Goal: Use online tool/utility: Utilize a website feature to perform a specific function

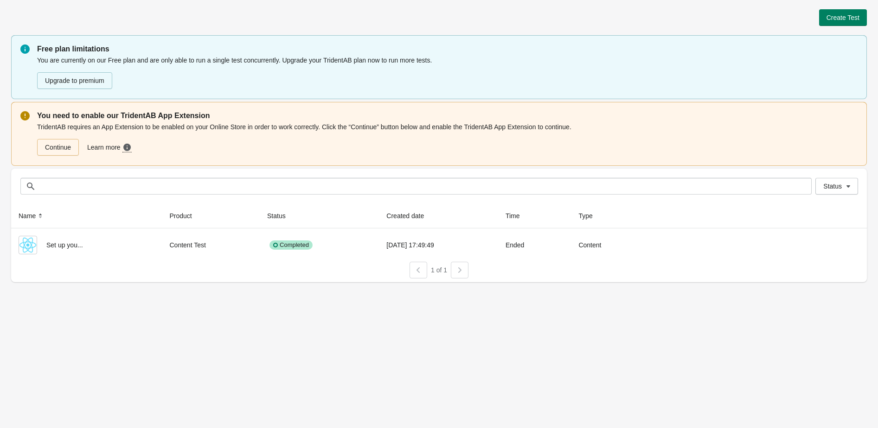
click at [253, 300] on div "Create Test Free plan limitations You are currently on our Free plan and are on…" at bounding box center [439, 214] width 878 height 428
click at [846, 19] on span "Create Test" at bounding box center [842, 17] width 33 height 7
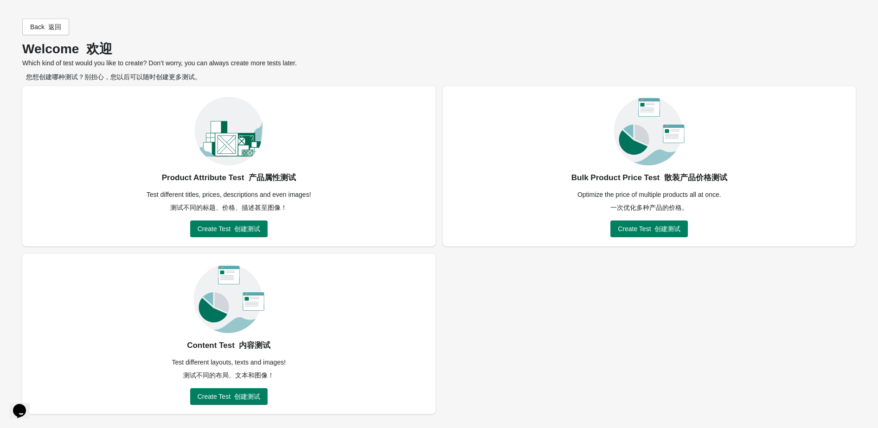
click at [452, 300] on div "Product Attribute Test 产品属性测试 Test different titles, prices, descriptions and e…" at bounding box center [438, 250] width 833 height 328
click at [227, 229] on span "Create Test 创建测试" at bounding box center [229, 228] width 63 height 7
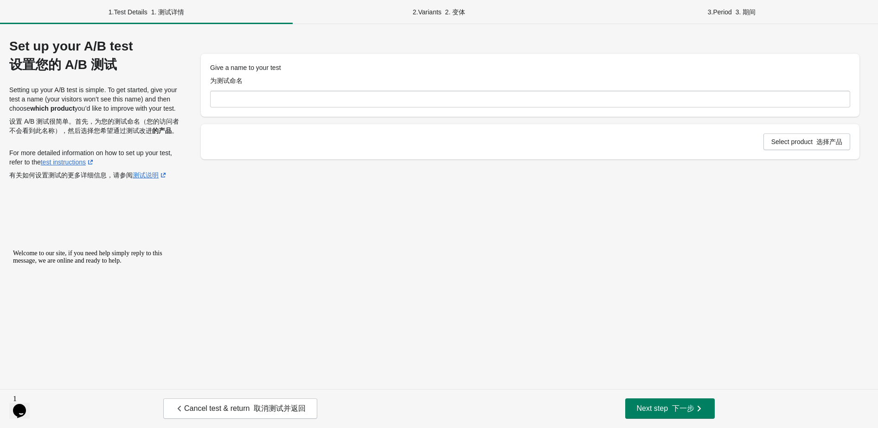
click at [432, 220] on div "Set up your A/B test 设置您的 A/B 测试 Setting up your A/B test is simple. To get sta…" at bounding box center [439, 206] width 878 height 365
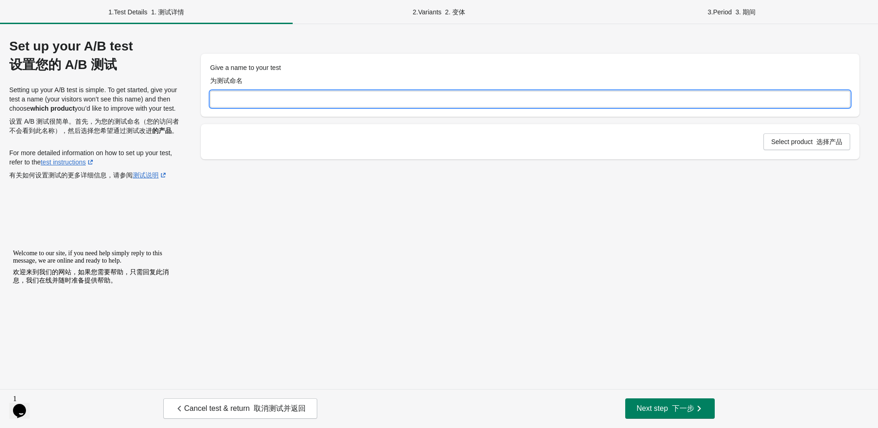
click at [370, 96] on input "Give a name to your test 为测试命名" at bounding box center [530, 99] width 640 height 17
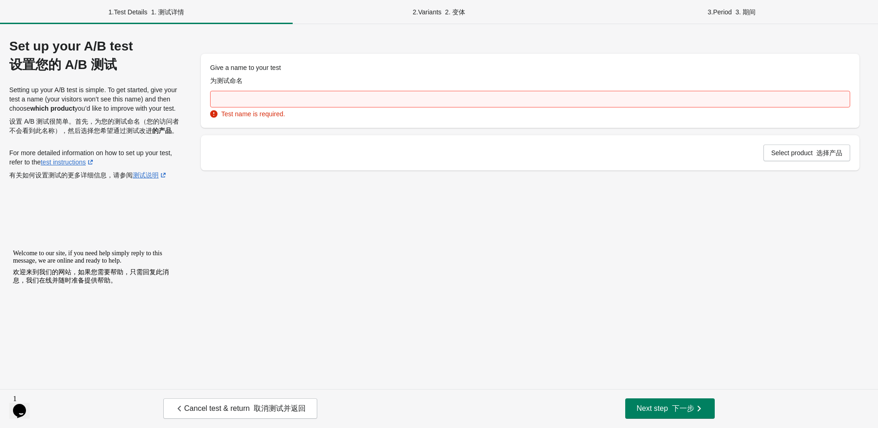
click at [371, 267] on div "Set up your A/B test 设置您的 A/B 测试 Setting up your A/B test is simple. To get sta…" at bounding box center [439, 206] width 878 height 365
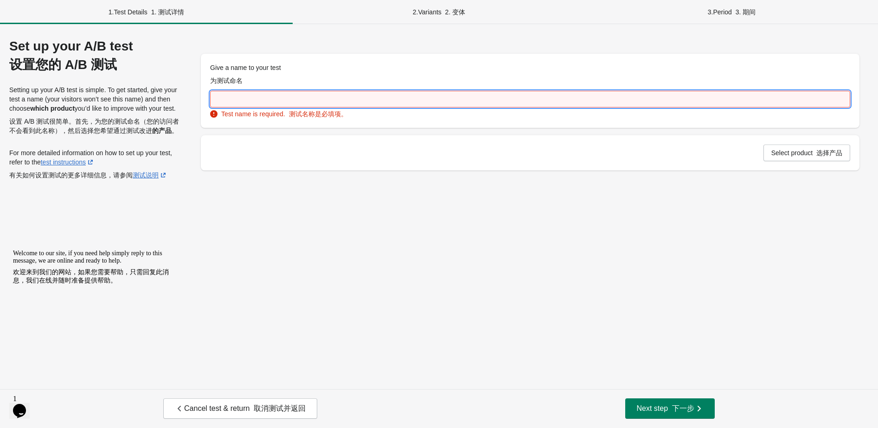
click at [359, 96] on input "Give a name to your test 为测试命名" at bounding box center [530, 99] width 640 height 17
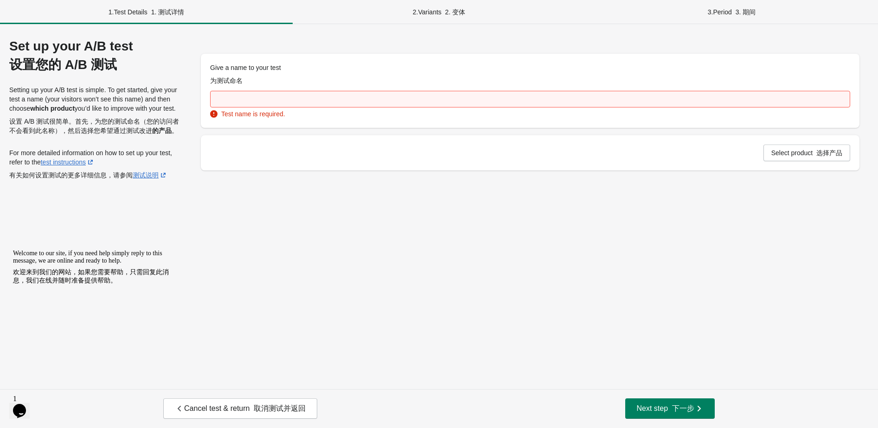
click at [370, 193] on div "Set up your A/B test 设置您的 A/B 测试 Setting up your A/B test is simple. To get sta…" at bounding box center [438, 116] width 859 height 154
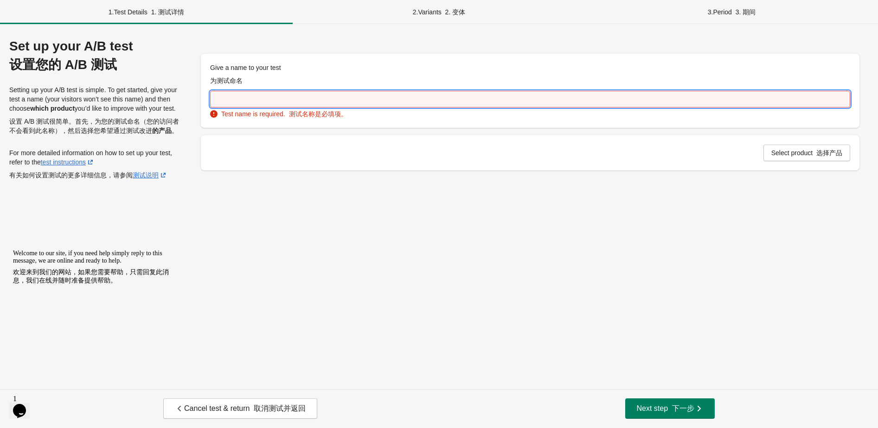
click at [374, 98] on input "Give a name to your test 为测试命名" at bounding box center [530, 99] width 640 height 17
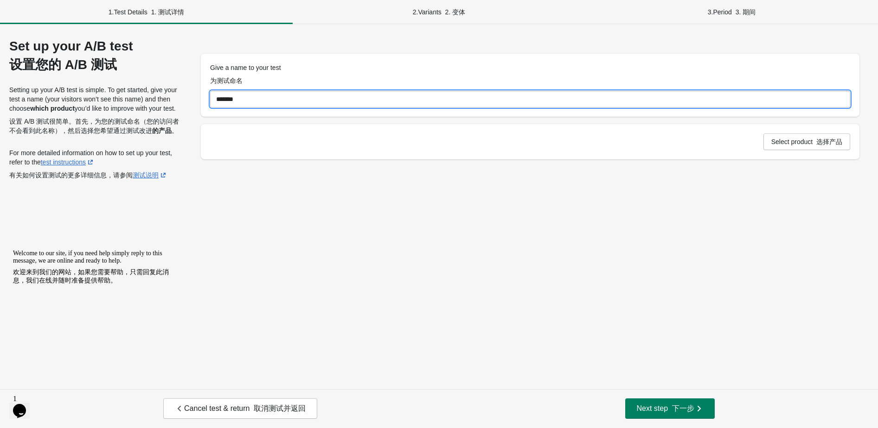
type input "*******"
click at [630, 243] on div "Set up your A/B test 设置您的 A/B 测试 Setting up your A/B test is simple. To get sta…" at bounding box center [439, 206] width 878 height 365
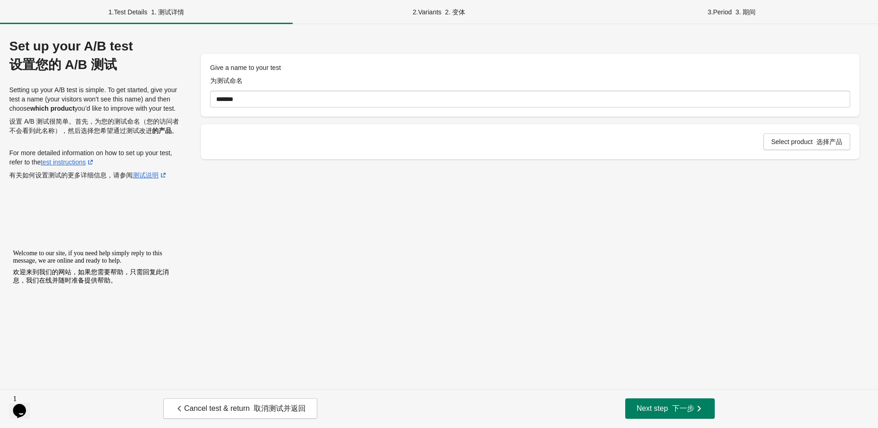
click at [618, 242] on div "Set up your A/B test 设置您的 A/B 测试 Setting up your A/B test is simple. To get sta…" at bounding box center [439, 206] width 878 height 365
click at [810, 140] on span "Select product 选择产品" at bounding box center [806, 141] width 71 height 7
click at [580, 243] on div "Set up your A/B test 设置您的 A/B 测试 Setting up your A/B test is simple. To get sta…" at bounding box center [439, 206] width 878 height 365
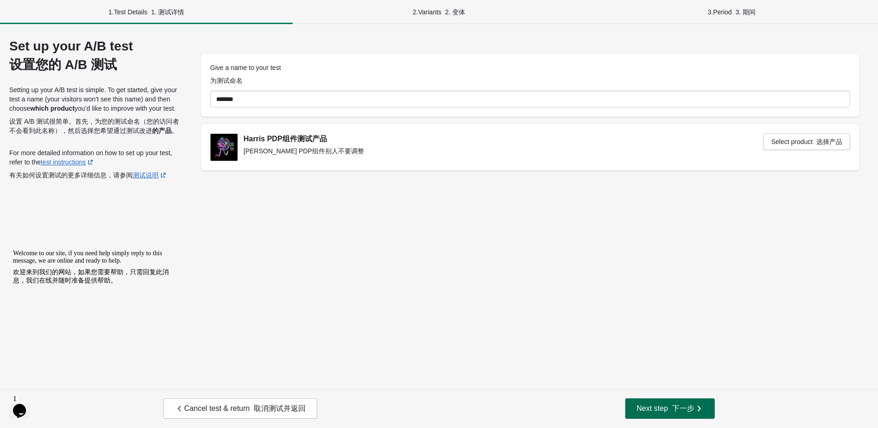
click at [675, 407] on font "下一步" at bounding box center [683, 409] width 22 height 8
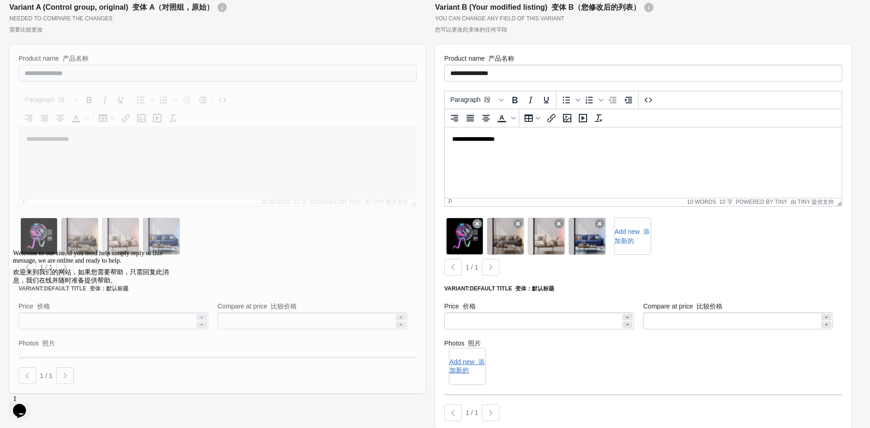
scroll to position [150, 0]
drag, startPoint x: 19, startPoint y: 277, endPoint x: 392, endPoint y: 430, distance: 403.4
click at [13, 250] on icon "Chat attention grabber" at bounding box center [13, 250] width 0 height 0
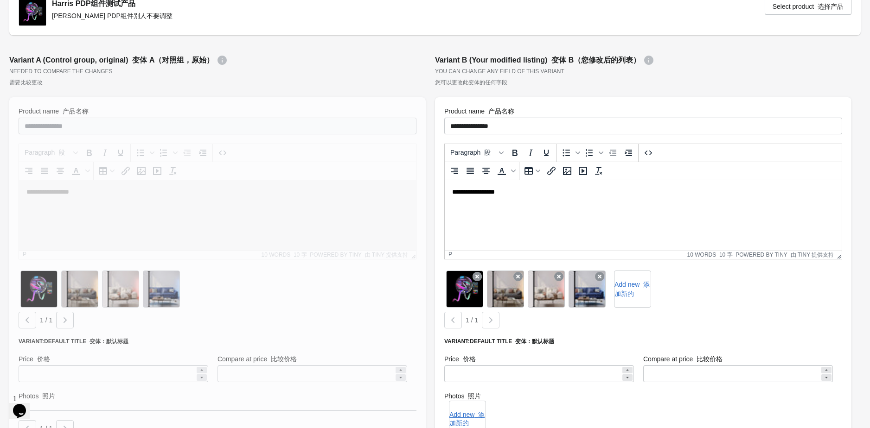
scroll to position [97, 0]
